Goal: Information Seeking & Learning: Learn about a topic

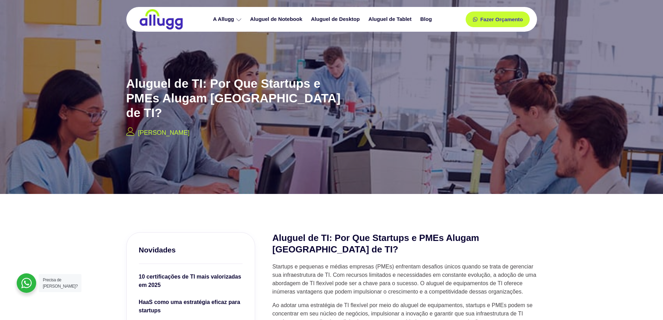
click at [143, 20] on img at bounding box center [161, 19] width 45 height 21
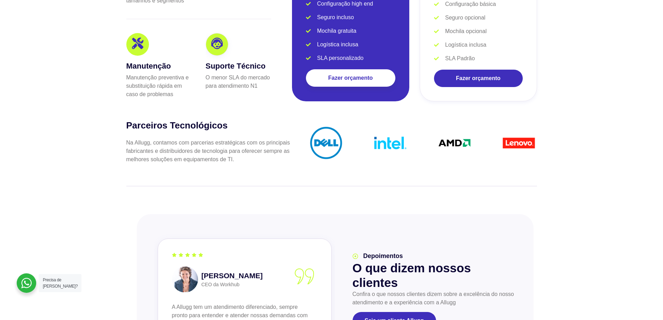
scroll to position [1567, 0]
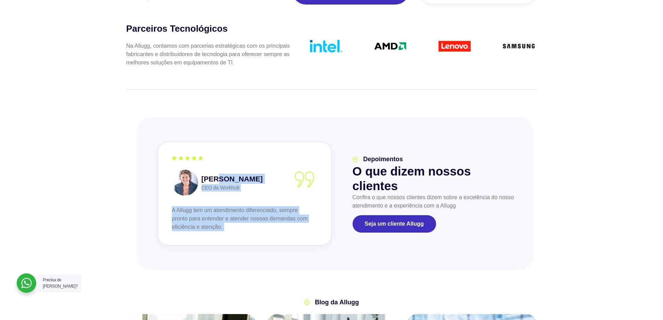
drag, startPoint x: 200, startPoint y: 163, endPoint x: 219, endPoint y: 162, distance: 19.9
click at [219, 162] on div "[PERSON_NAME] Founder da Atip O atendimento da Allugg é ágil e sob medida para …" at bounding box center [154, 194] width 1128 height 118
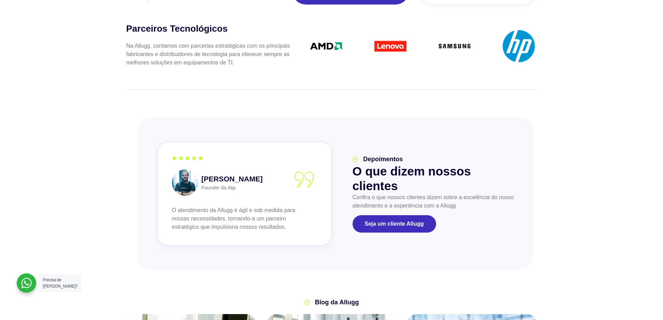
click at [114, 159] on div "slide 5 of 2 [PERSON_NAME] Founder da Atip O atendimento da Allugg é ágil e sob…" at bounding box center [331, 193] width 663 height 166
